Goal: Information Seeking & Learning: Learn about a topic

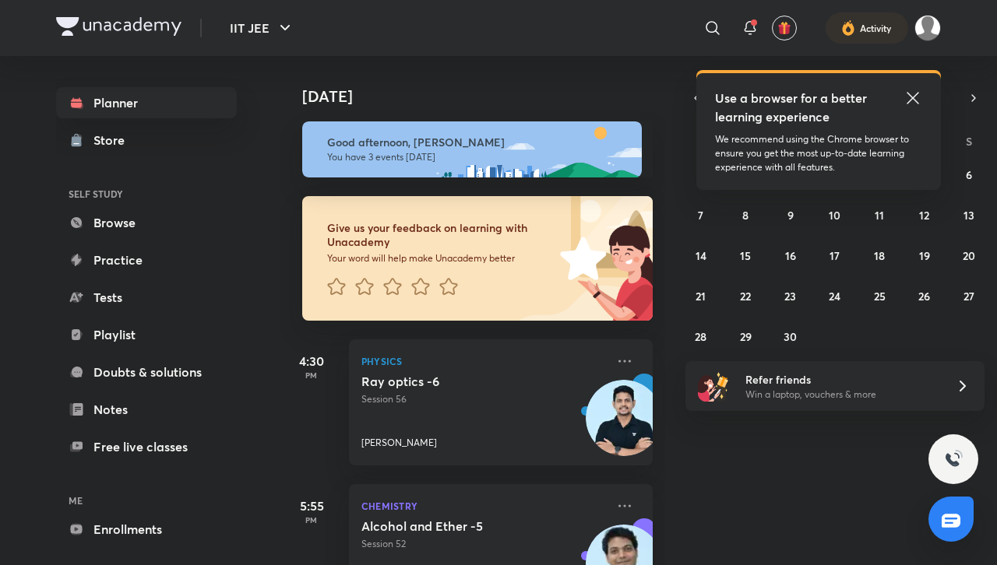
click at [913, 95] on icon at bounding box center [912, 98] width 19 height 19
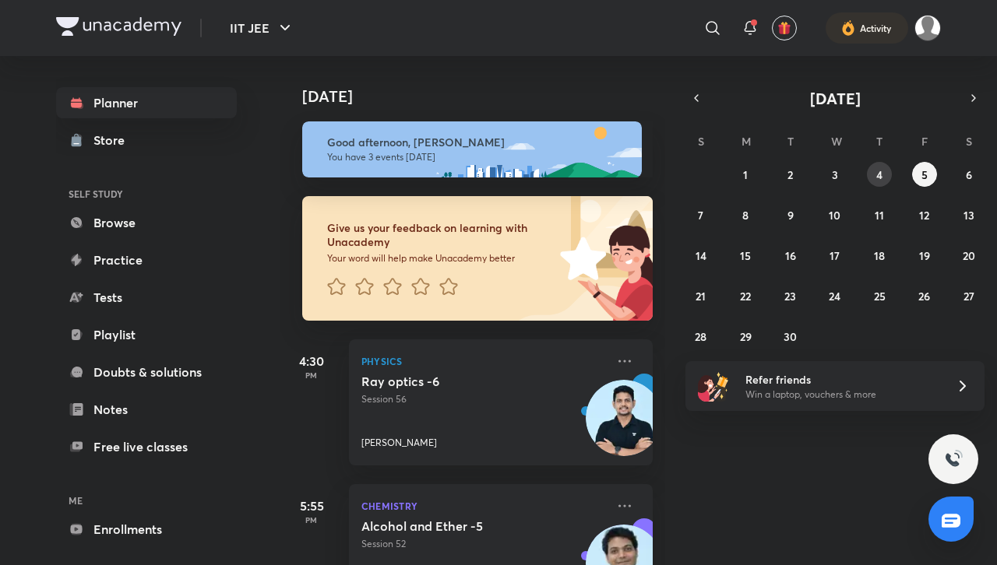
click at [878, 168] on abbr "4" at bounding box center [879, 174] width 6 height 15
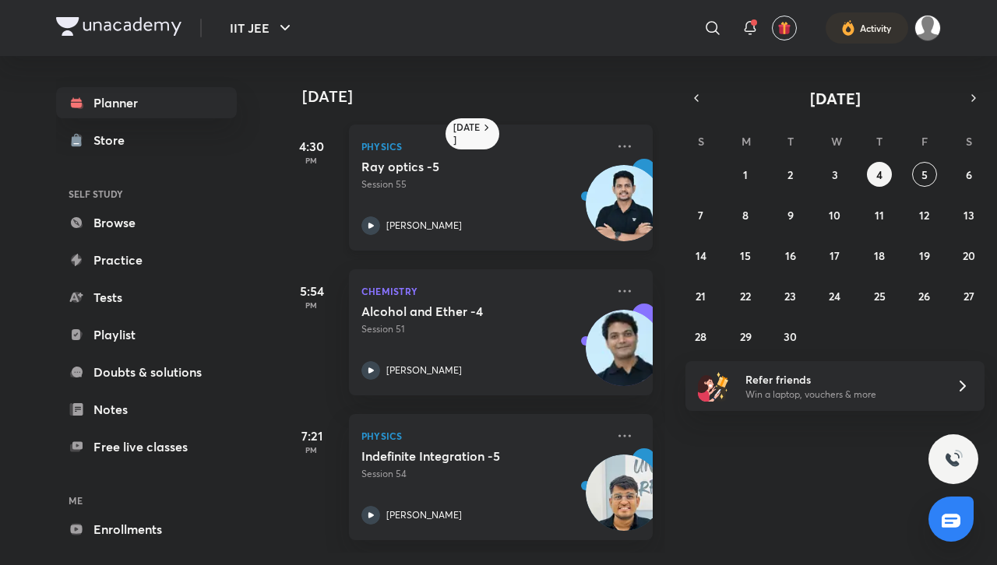
click at [486, 224] on div "[PERSON_NAME]" at bounding box center [483, 225] width 245 height 19
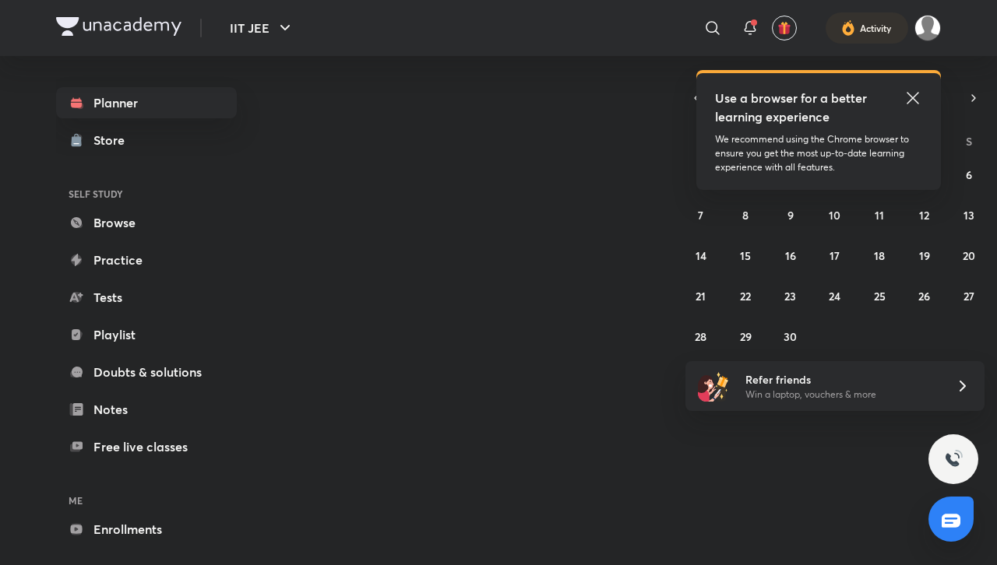
click at [488, 92] on icon at bounding box center [912, 98] width 19 height 19
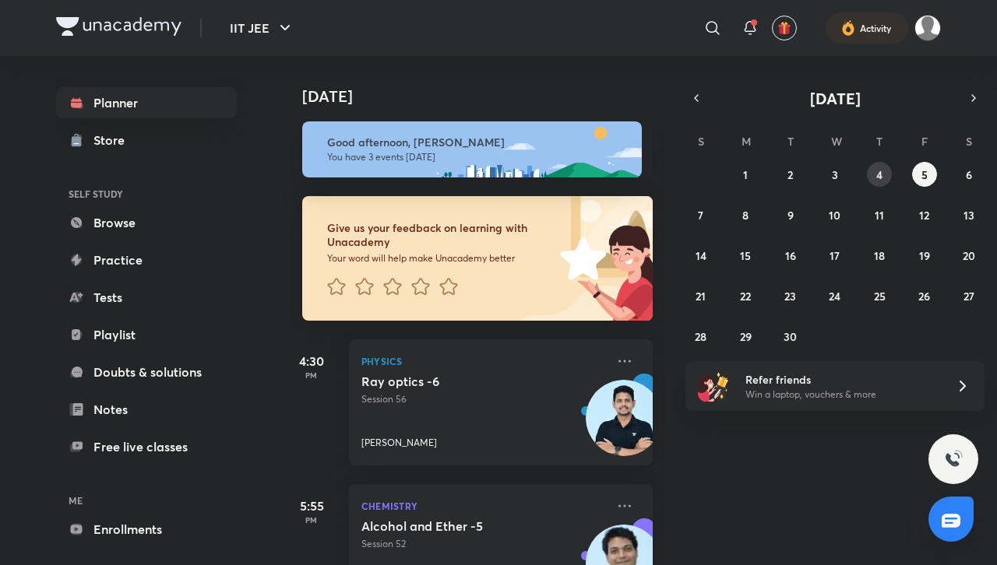
click at [488, 164] on div "31 1 2 3 4 5 6 7 8 9 10 11 12 13 14 15 16 17 18 19 20 21 22 23 24 25 26 27 28 2…" at bounding box center [834, 255] width 299 height 187
click at [488, 173] on button "4" at bounding box center [879, 174] width 25 height 25
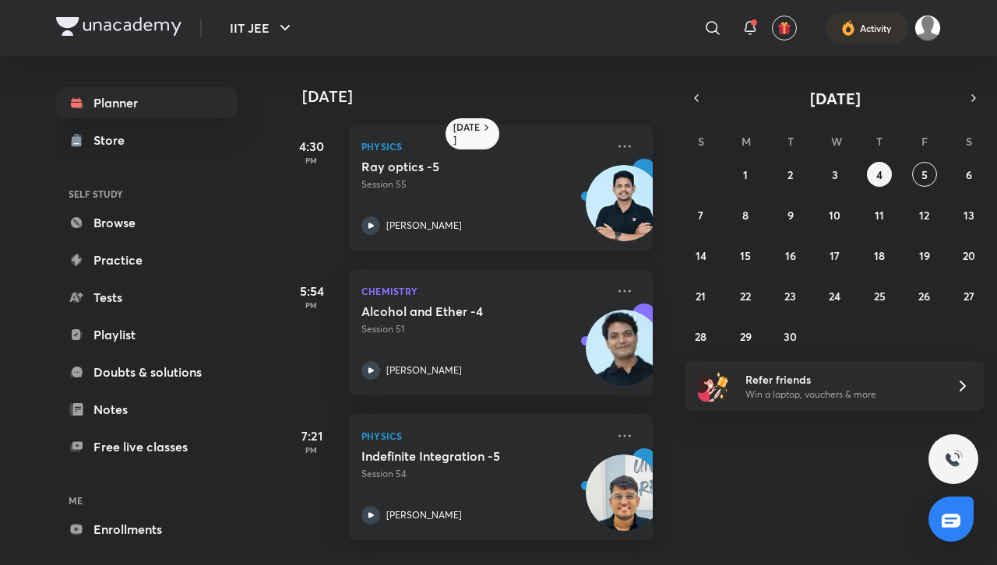
click at [488, 228] on div "[PERSON_NAME]" at bounding box center [483, 225] width 245 height 19
click at [366, 238] on div "Planner Store SELF STUDY Browse Practice Tests Playlist Doubts & solutions Note…" at bounding box center [498, 304] width 885 height 497
